Goal: Task Accomplishment & Management: Manage account settings

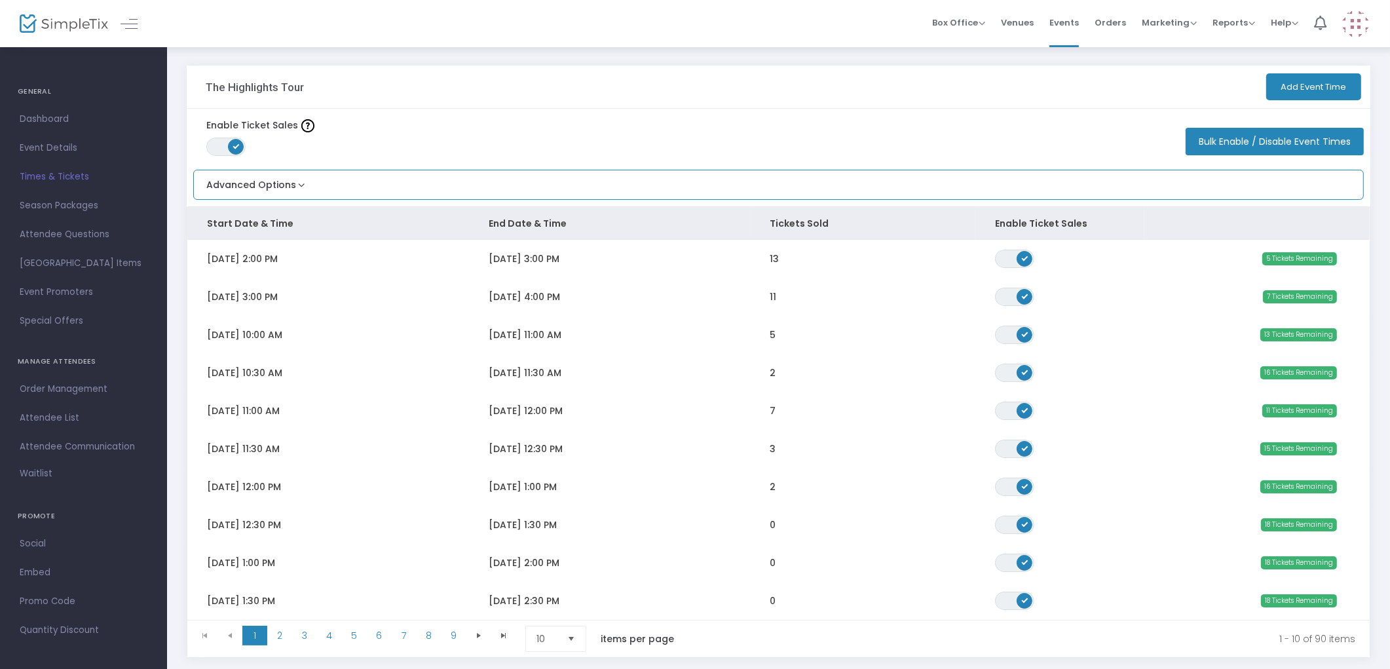
click at [246, 184] on button "Advanced Options" at bounding box center [251, 181] width 114 height 22
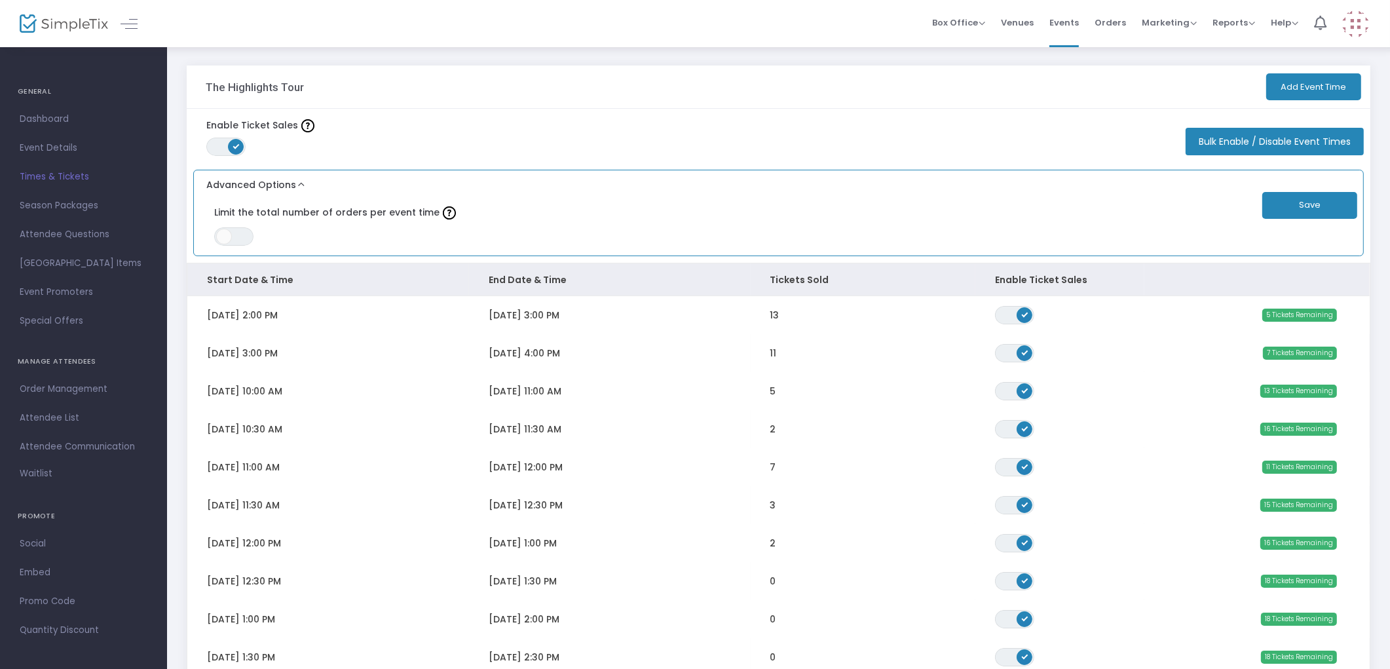
click at [246, 184] on button "Advanced Options" at bounding box center [251, 181] width 114 height 22
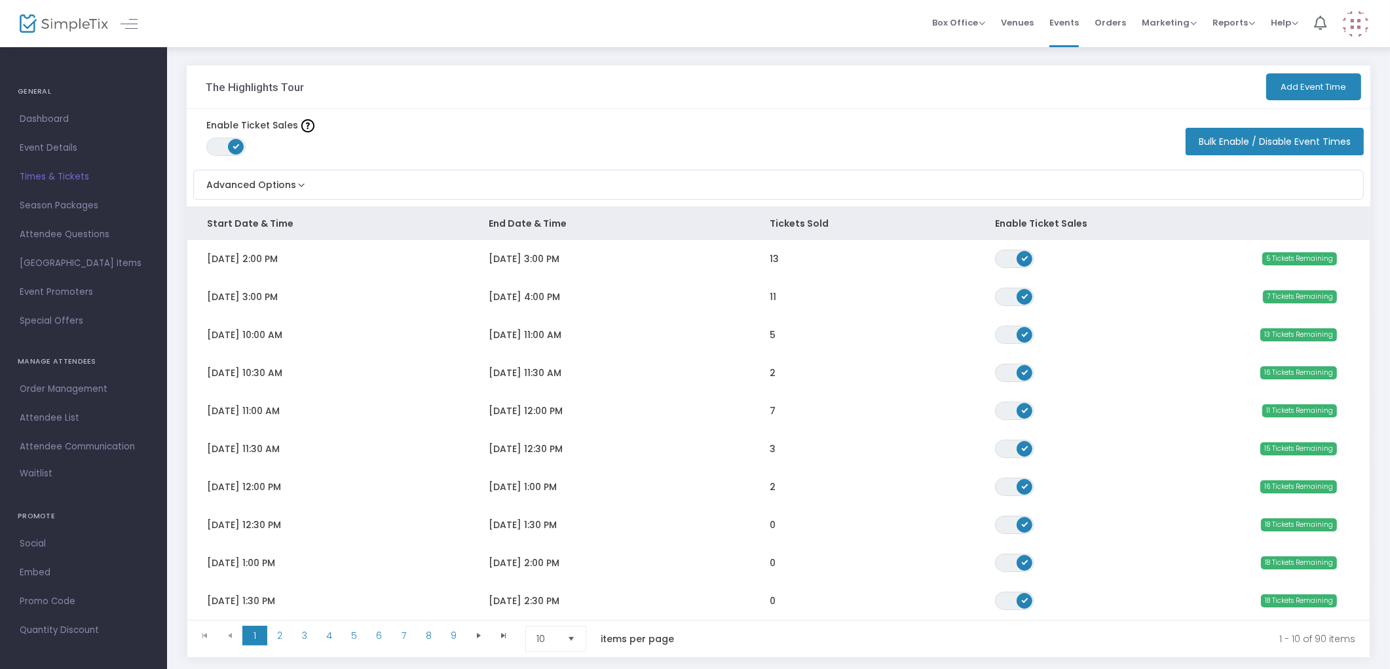
click at [73, 175] on span "Times & Tickets" at bounding box center [84, 176] width 128 height 17
click at [54, 151] on span "Event Details" at bounding box center [84, 148] width 128 height 17
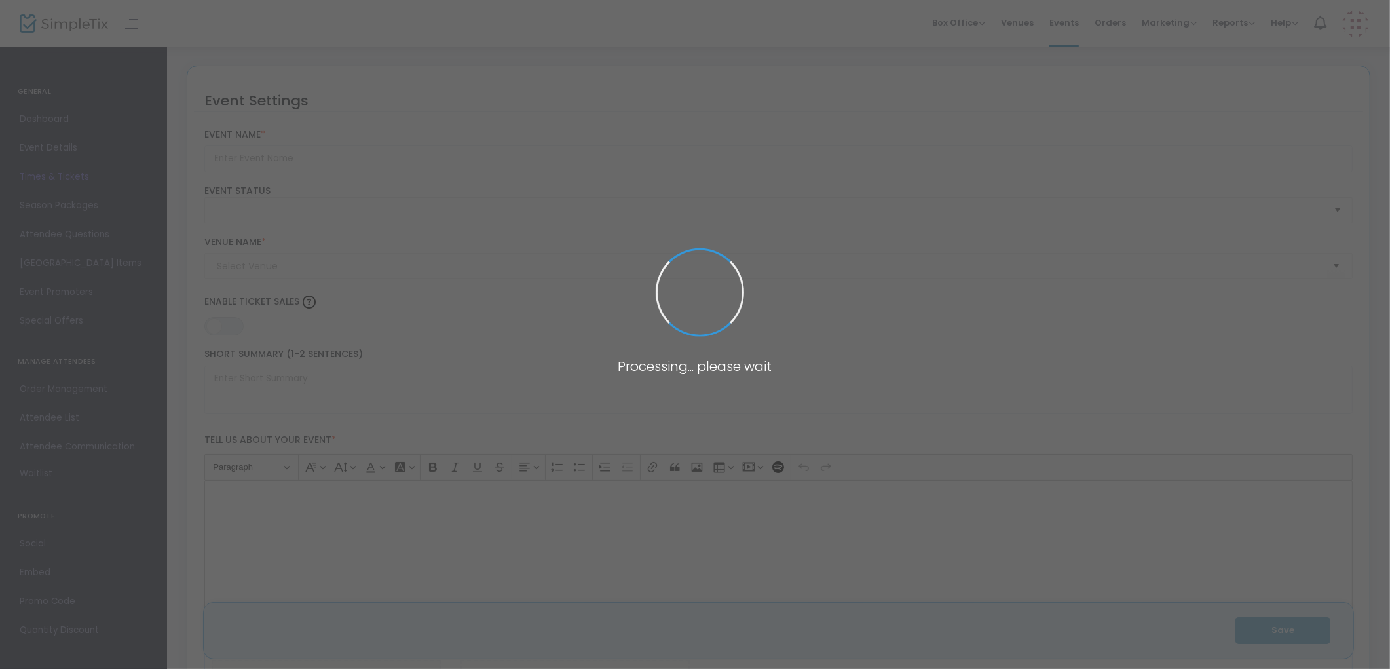
type input "The Highlights Tour"
type textarea "This one-hour guided tour is the most popular way to experience the historic ho…"
type input "Buy Tickets"
type input "[PERSON_NAME] ([GEOGRAPHIC_DATA])"
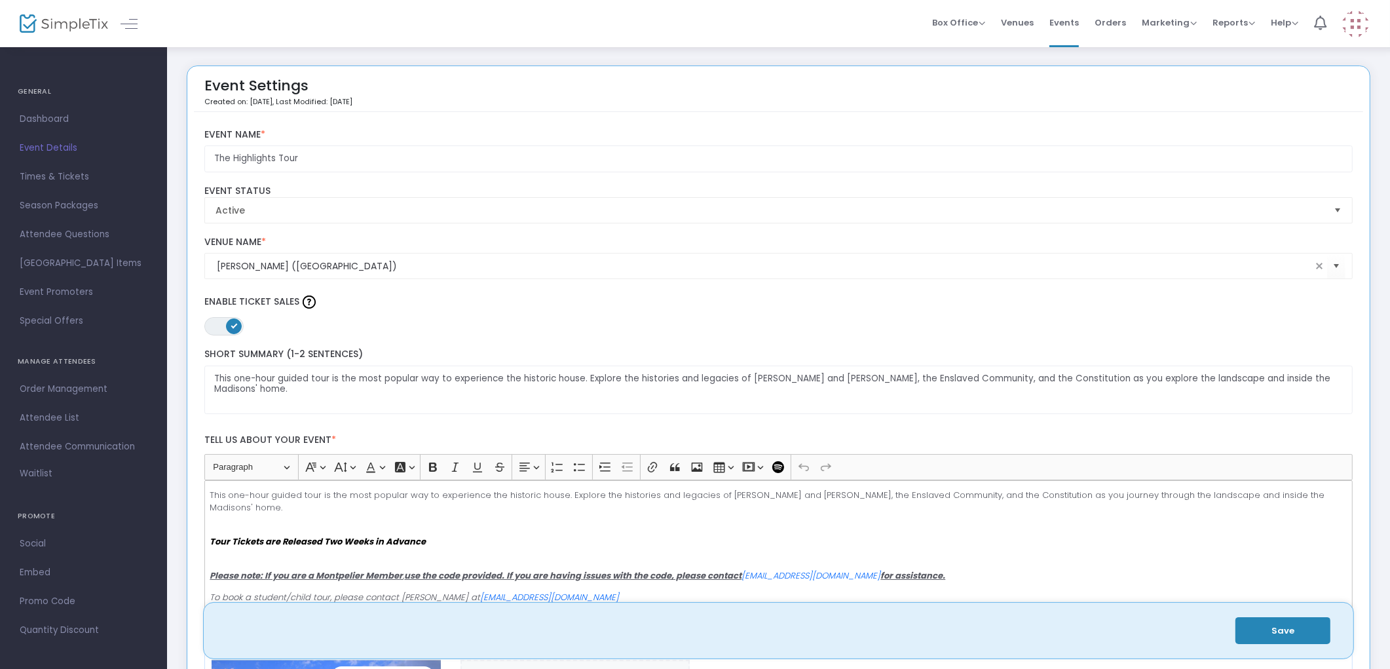
click at [56, 178] on span "Times & Tickets" at bounding box center [84, 176] width 128 height 17
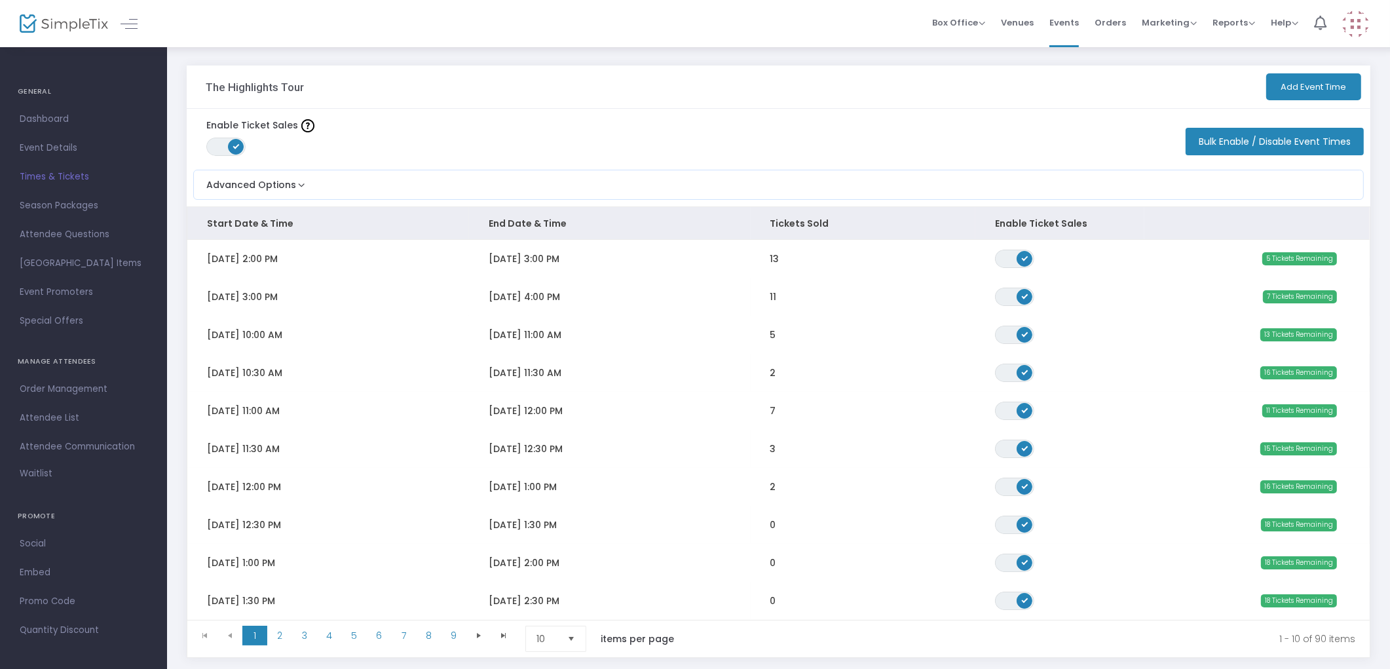
click at [579, 297] on td "[DATE] 4:00 PM" at bounding box center [610, 297] width 282 height 38
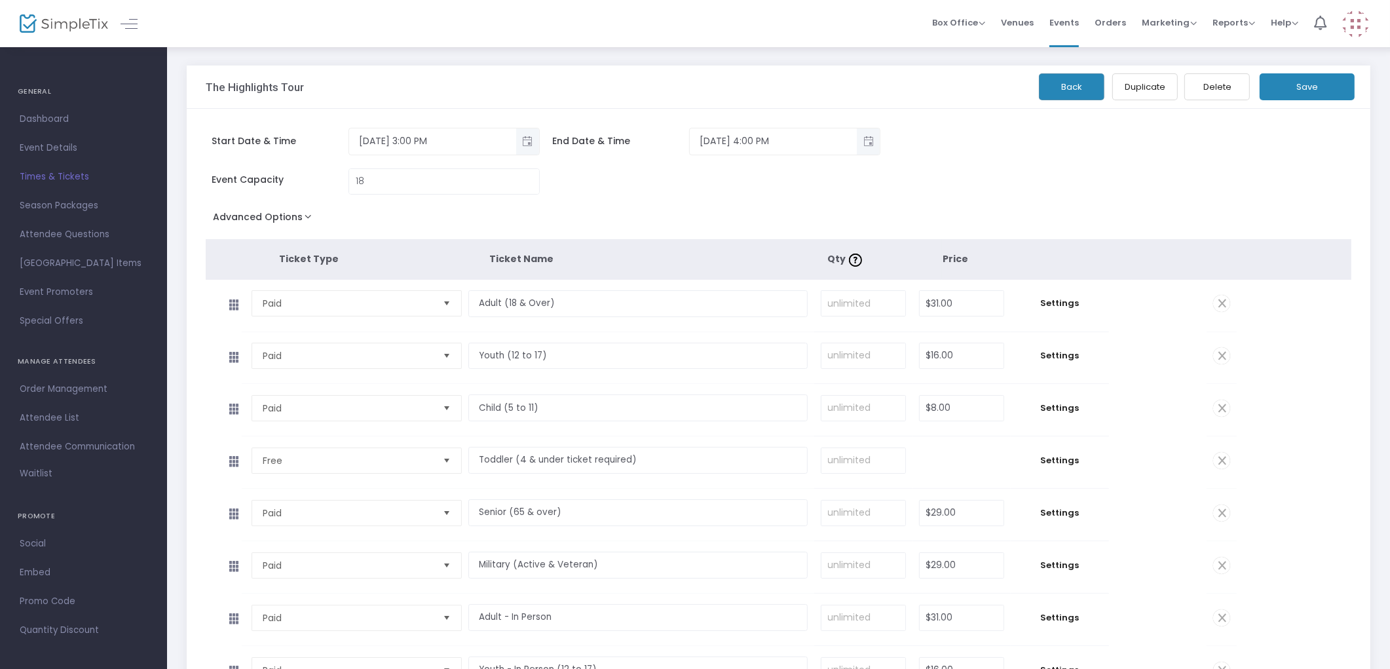
click at [265, 218] on button "Advanced Options" at bounding box center [265, 220] width 119 height 24
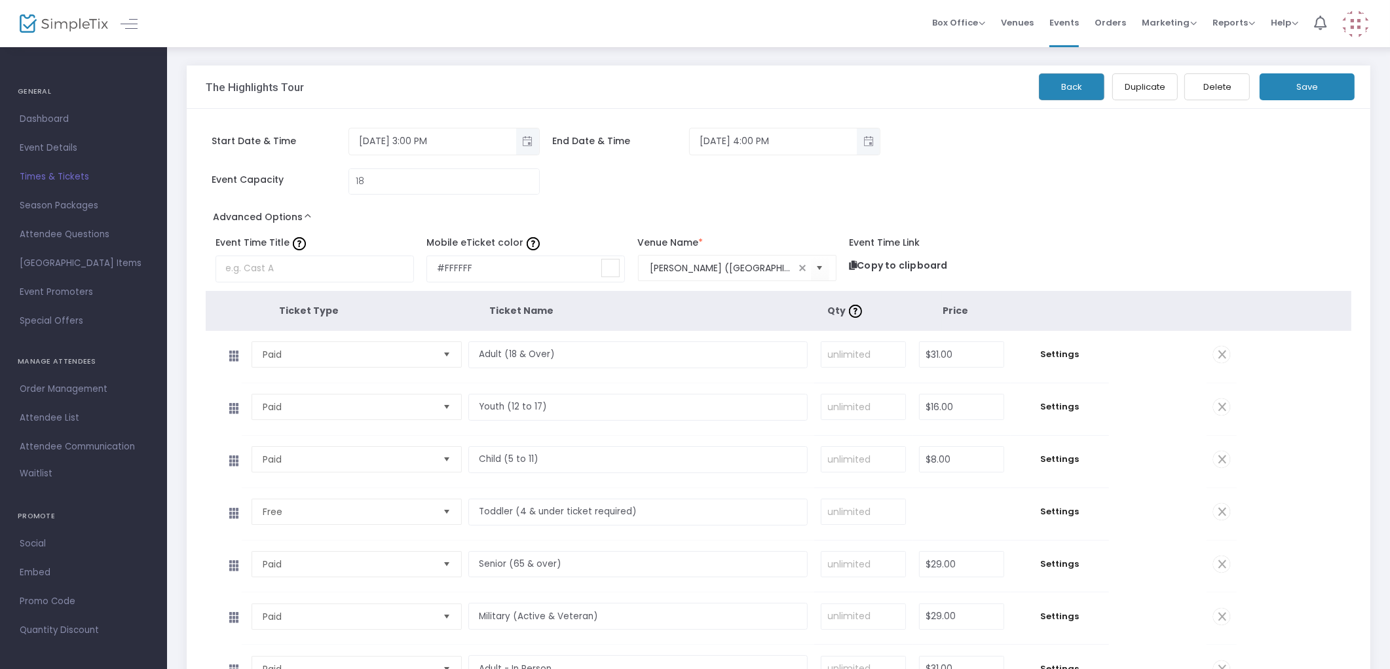
drag, startPoint x: 60, startPoint y: 173, endPoint x: 64, endPoint y: 161, distance: 13.3
click at [60, 173] on span "Times & Tickets" at bounding box center [84, 176] width 128 height 17
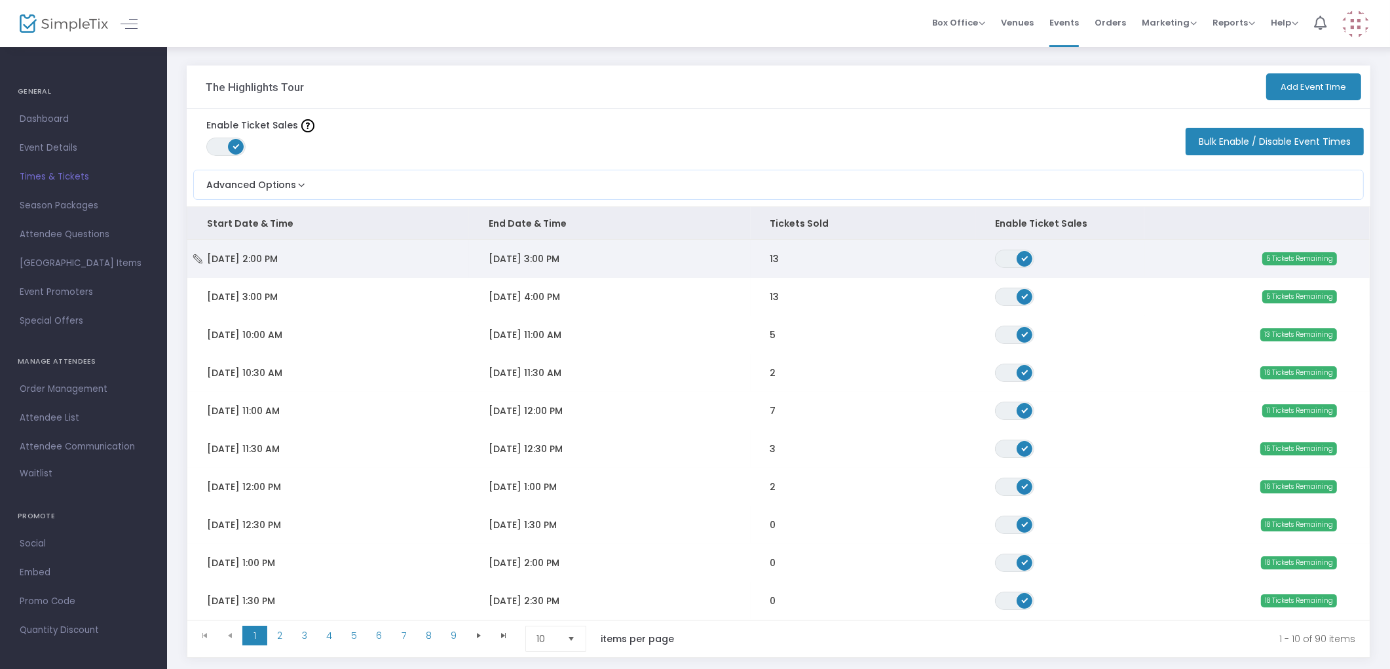
click at [725, 263] on td "[DATE] 3:00 PM" at bounding box center [610, 259] width 282 height 38
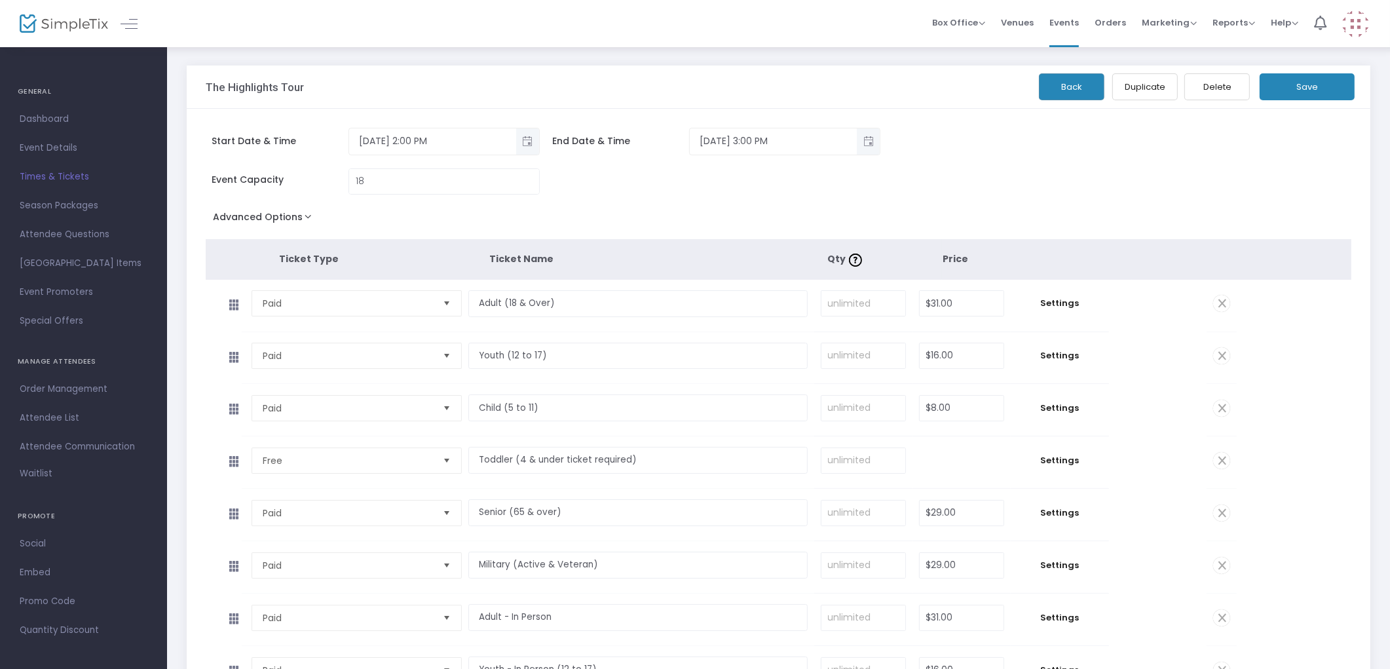
click at [76, 181] on span "Times & Tickets" at bounding box center [84, 176] width 128 height 17
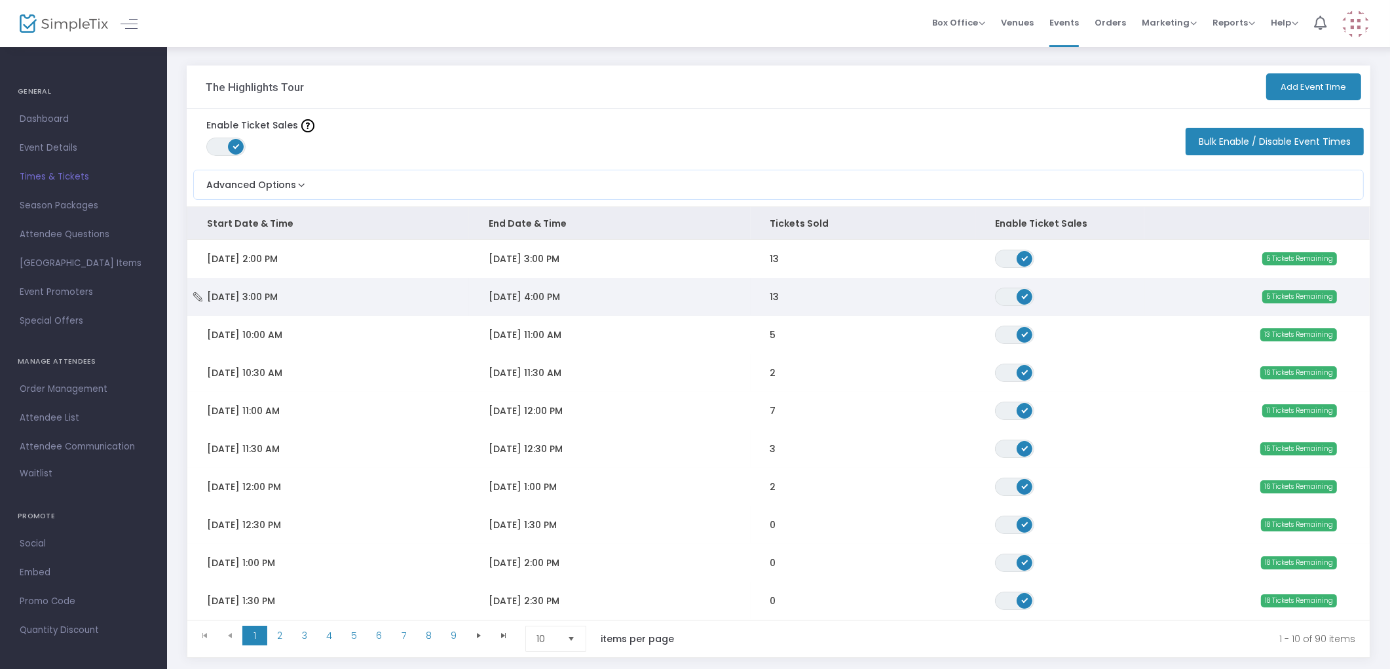
click at [595, 296] on td "[DATE] 4:00 PM" at bounding box center [610, 297] width 282 height 38
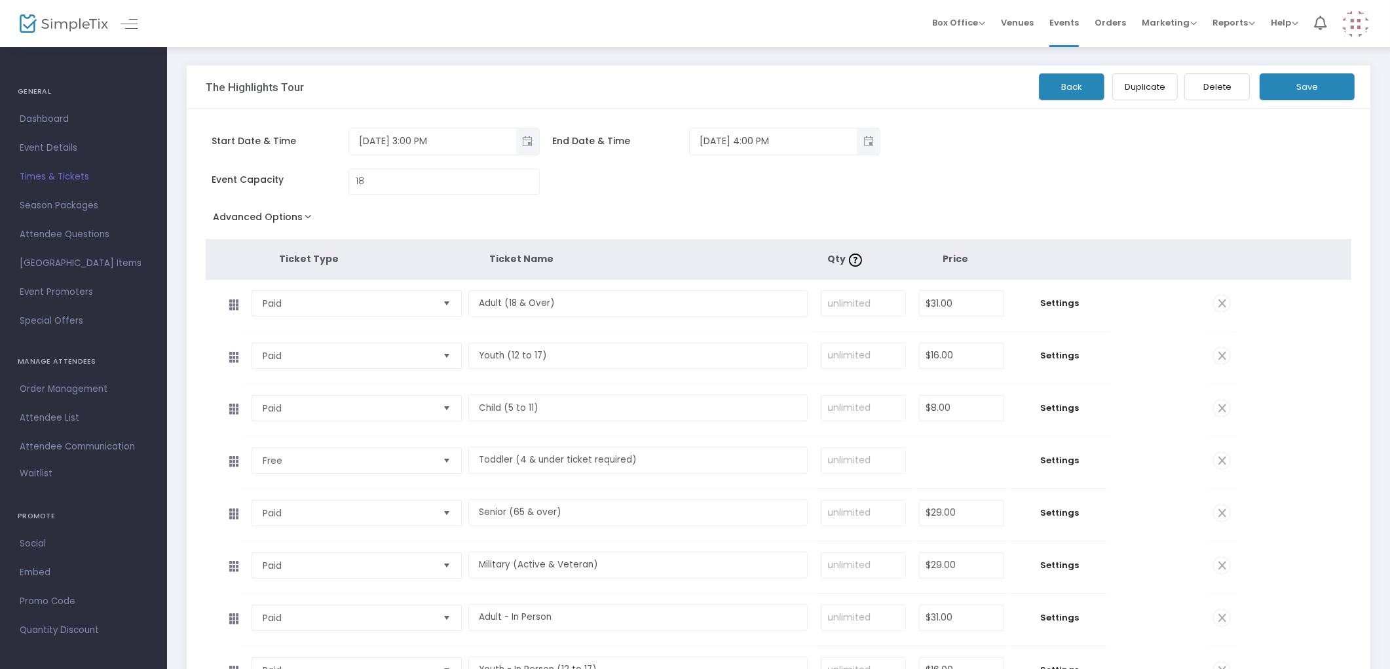
click at [1051, 94] on button "Back" at bounding box center [1072, 86] width 66 height 27
